Goal: Transaction & Acquisition: Purchase product/service

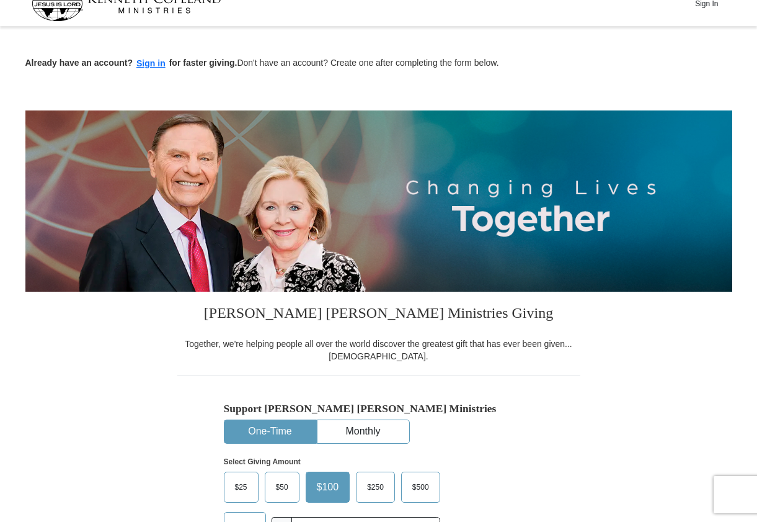
click at [319, 481] on span "$100" at bounding box center [328, 487] width 35 height 19
click at [0, 0] on input "$100" at bounding box center [0, 0] width 0 height 0
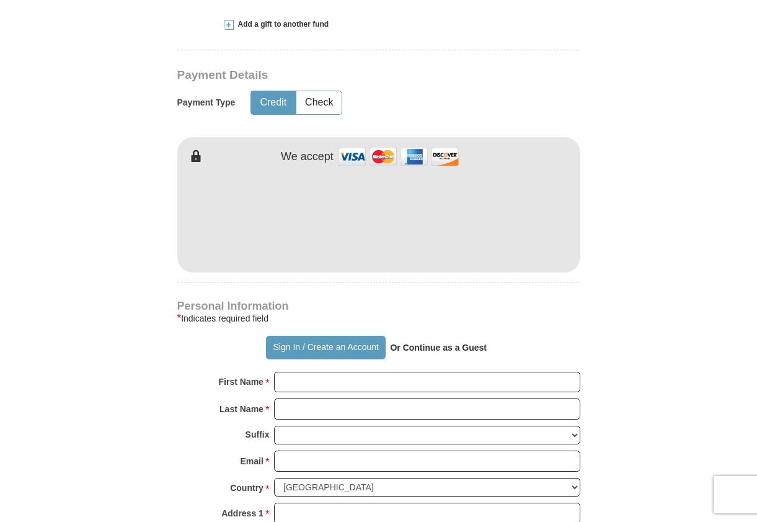
scroll to position [606, 0]
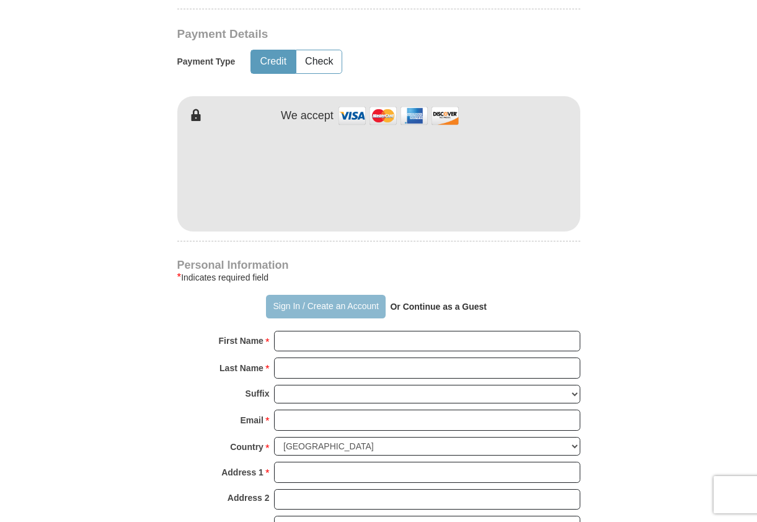
click at [283, 303] on button "Sign In / Create an Account" at bounding box center [326, 307] width 120 height 24
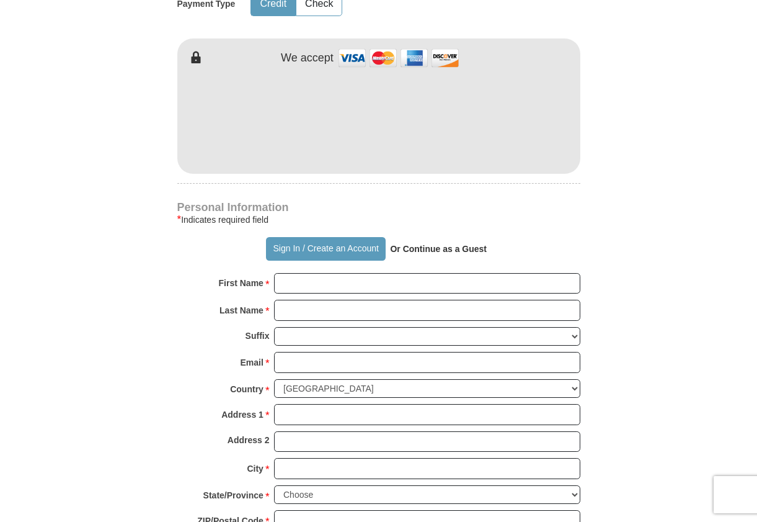
scroll to position [666, 0]
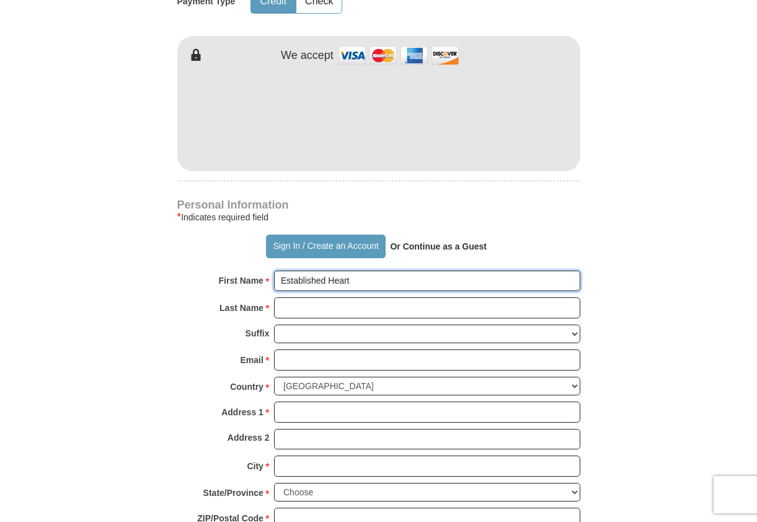
type input "Established Heart"
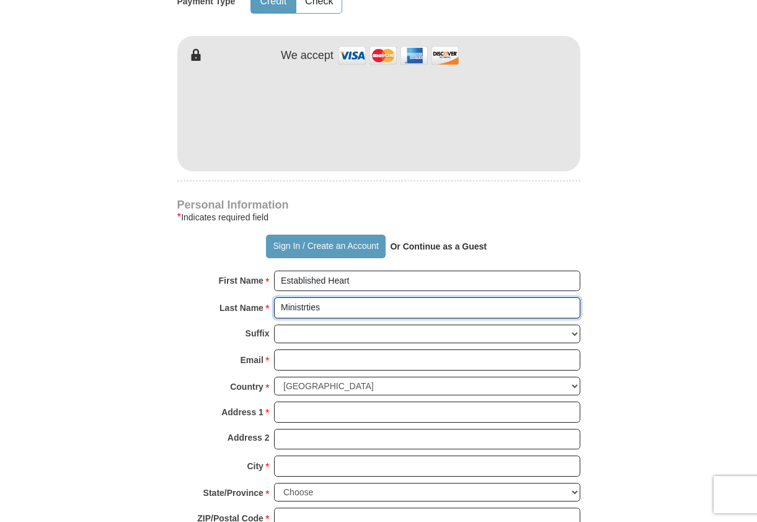
type input "Ministrties"
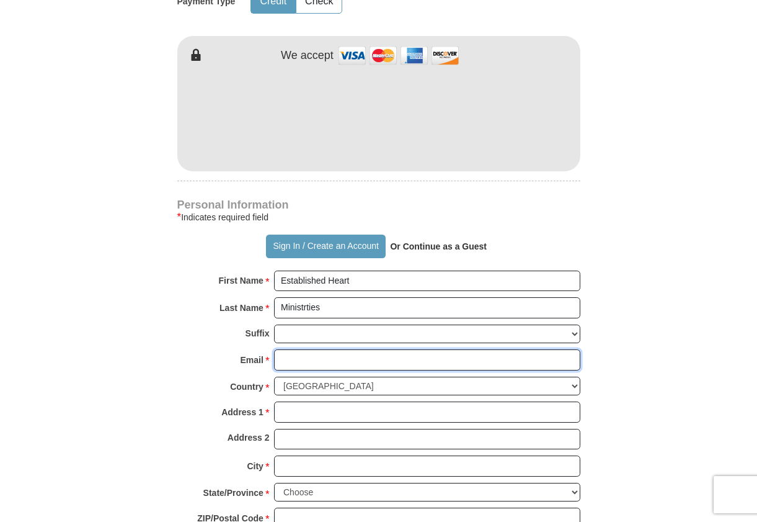
paste input "340884"
drag, startPoint x: 318, startPoint y: 353, endPoint x: 231, endPoint y: 344, distance: 86.7
click at [231, 349] on div "Email * 340884 Please enter Email The email address you have entered is not val…" at bounding box center [378, 362] width 403 height 27
type input "office"
type input "[EMAIL_ADDRESS][DOMAIN_NAME]"
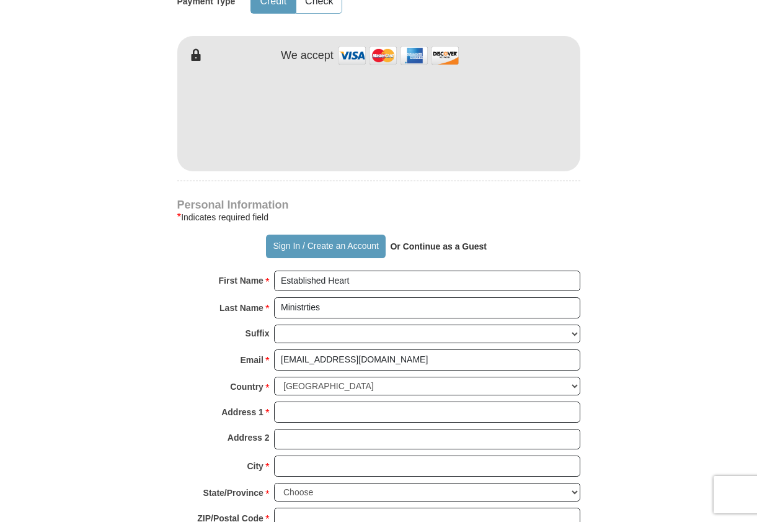
scroll to position [667, 0]
type input "18"
type input "[STREET_ADDRESS]"
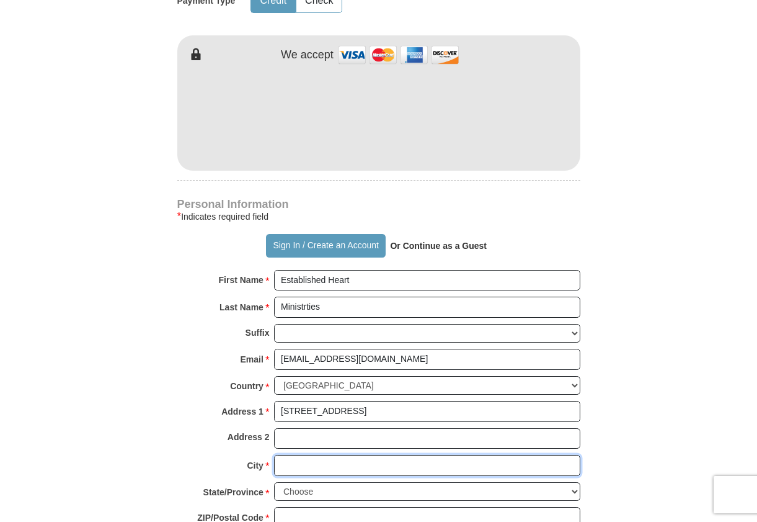
type input "[GEOGRAPHIC_DATA]"
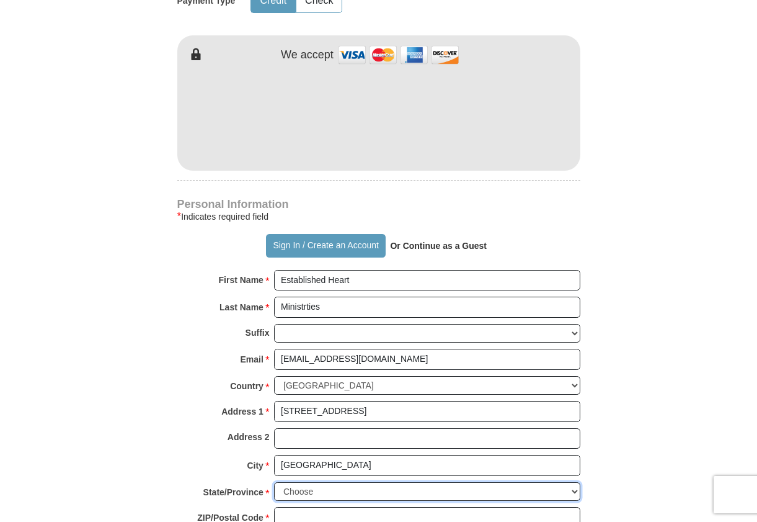
select select "MN"
type input "55044"
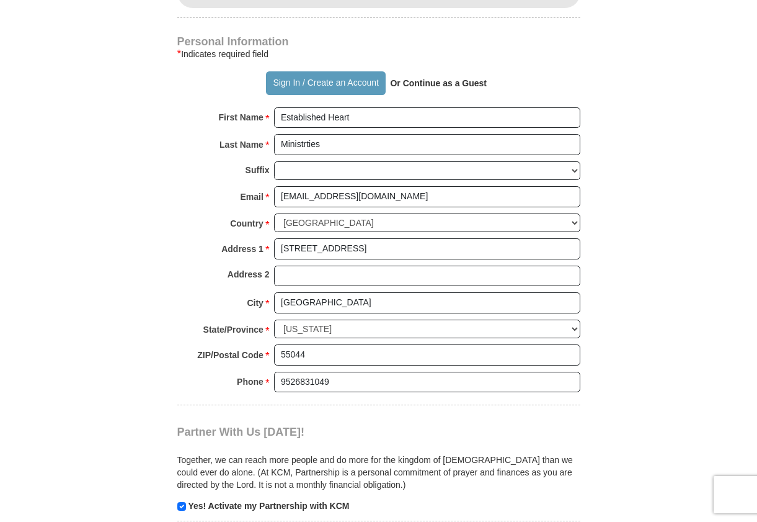
scroll to position [832, 0]
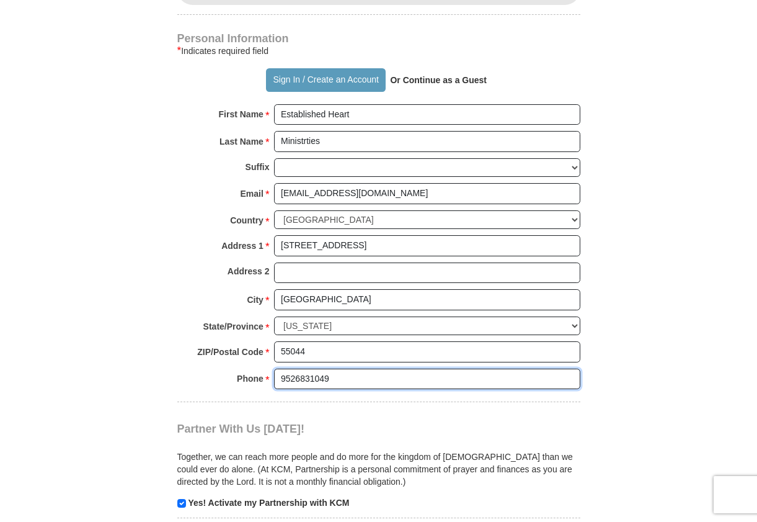
drag, startPoint x: 337, startPoint y: 360, endPoint x: 269, endPoint y: 355, distance: 68.4
type input "6516996068"
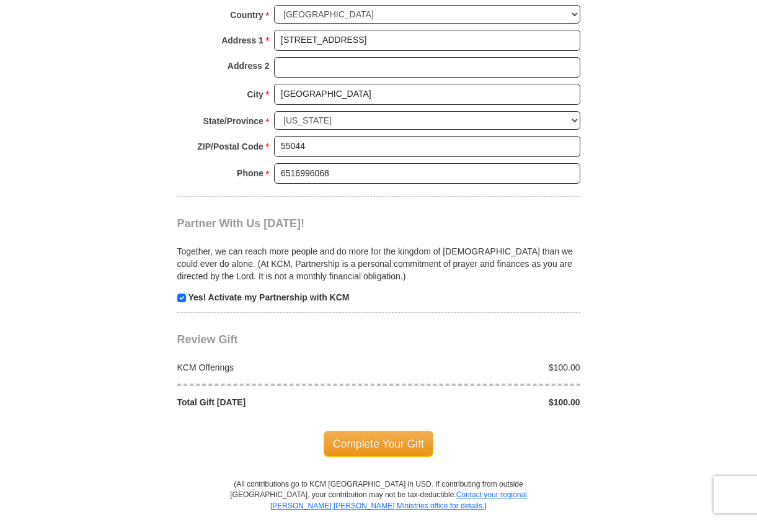
scroll to position [1039, 0]
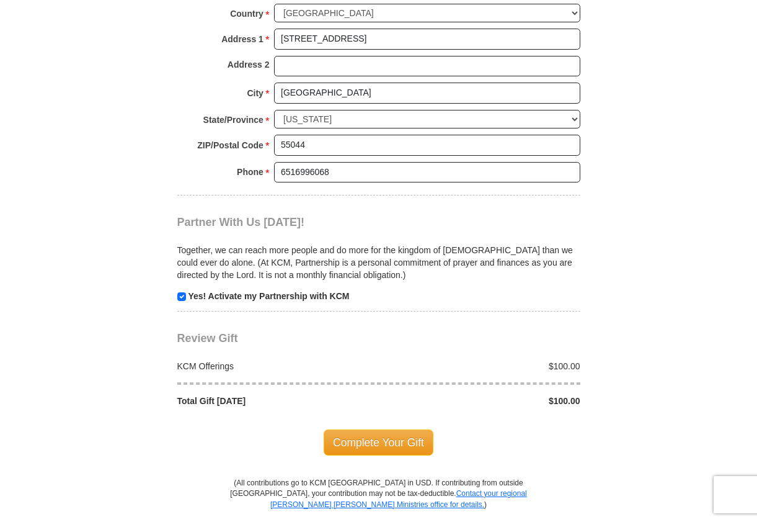
click at [180, 292] on input "checkbox" at bounding box center [181, 296] width 9 height 9
checkbox input "false"
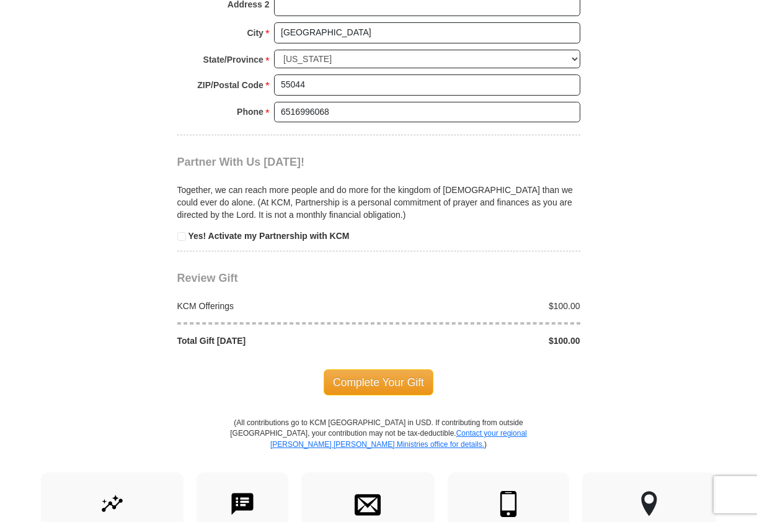
scroll to position [1110, 0]
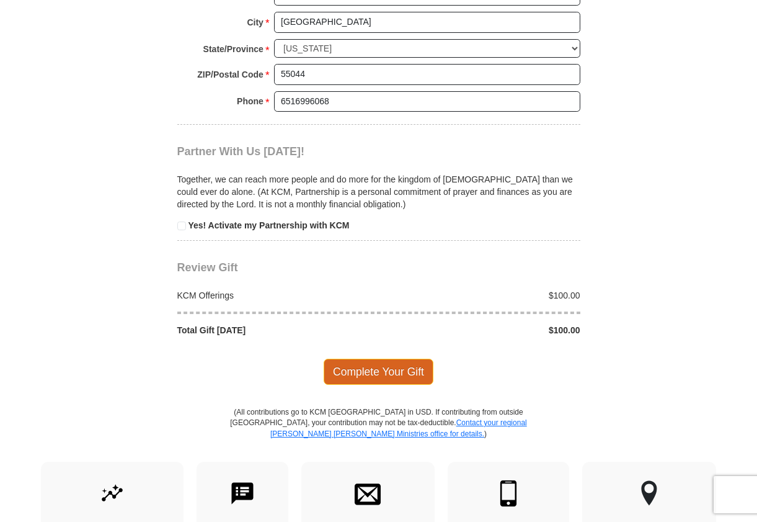
click at [371, 359] on span "Complete Your Gift" at bounding box center [379, 372] width 110 height 26
